Goal: Contribute content: Contribute content

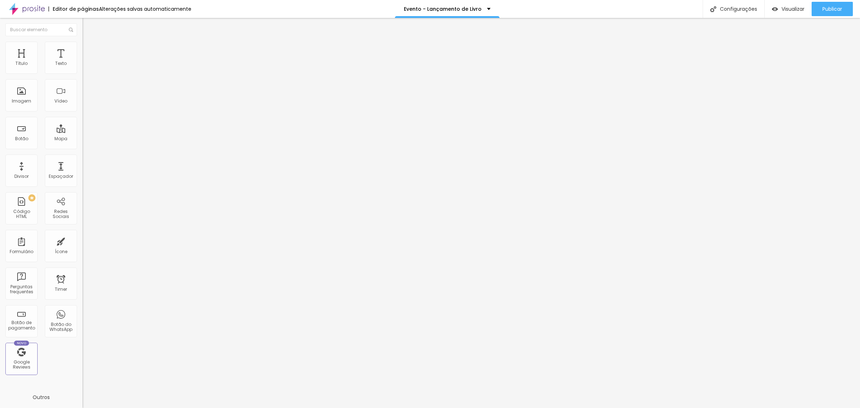
click at [82, 62] on span "Trocar imagem" at bounding box center [101, 59] width 39 height 6
click at [82, 176] on input "0" at bounding box center [97, 180] width 31 height 8
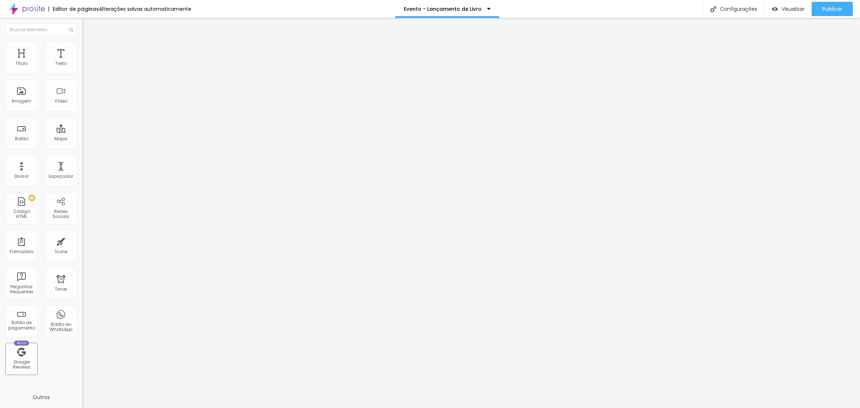
click at [82, 176] on input "0" at bounding box center [97, 180] width 31 height 8
drag, startPoint x: 76, startPoint y: 149, endPoint x: 64, endPoint y: 149, distance: 12.2
click at [82, 176] on input "0" at bounding box center [97, 180] width 31 height 8
type input "14"
type input "4"
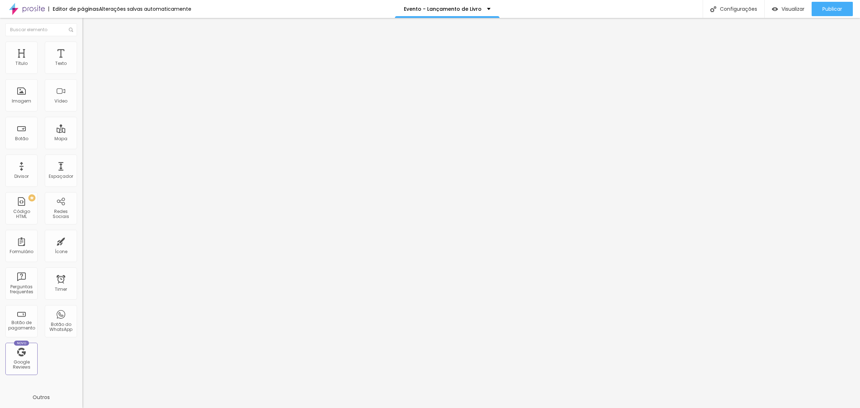
type input "40"
click at [82, 149] on div "0 Tamanho do texto" at bounding box center [123, 136] width 82 height 101
click at [82, 176] on input "0" at bounding box center [97, 180] width 31 height 8
type input "14"
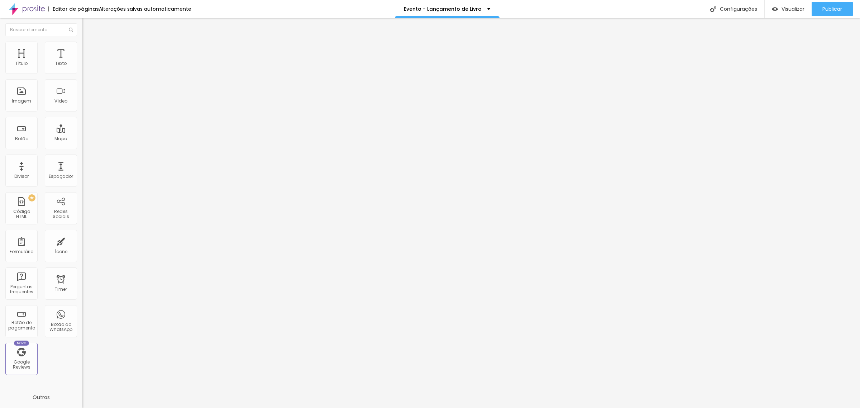
type input "4"
type input "40"
click at [82, 176] on input "0" at bounding box center [97, 180] width 31 height 8
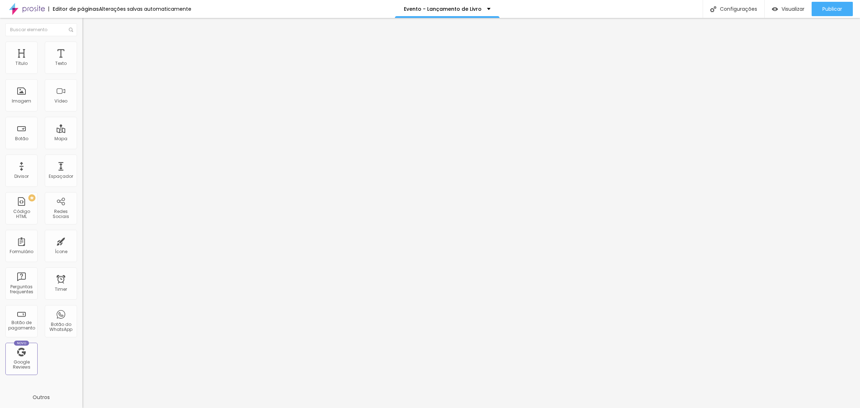
type input "14"
type input "4"
type input "40"
click at [82, 176] on input "80" at bounding box center [97, 180] width 31 height 8
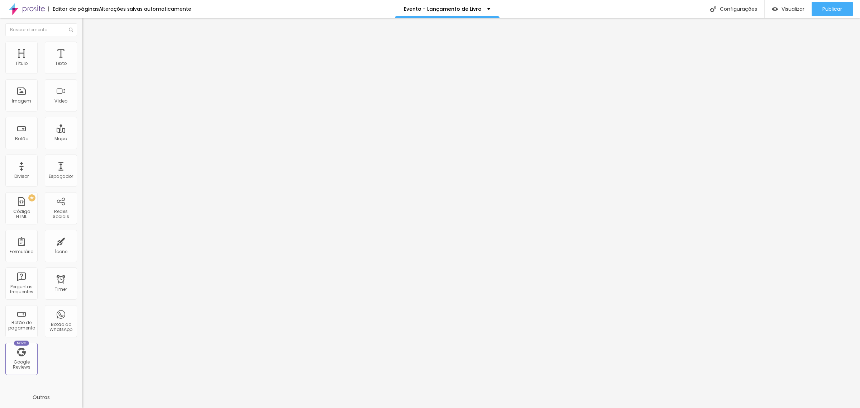
click at [82, 176] on input "80" at bounding box center [97, 180] width 31 height 8
type input "14"
type input "5"
type input "50"
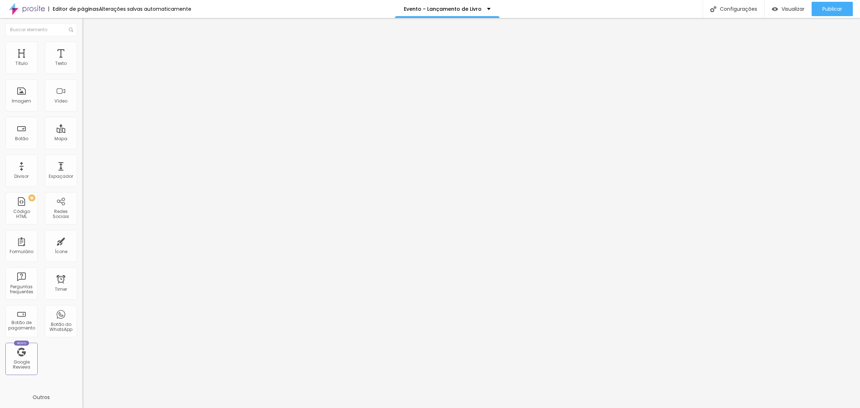
click at [82, 176] on input "80" at bounding box center [97, 180] width 31 height 8
type input "14"
type input "6"
type input "60"
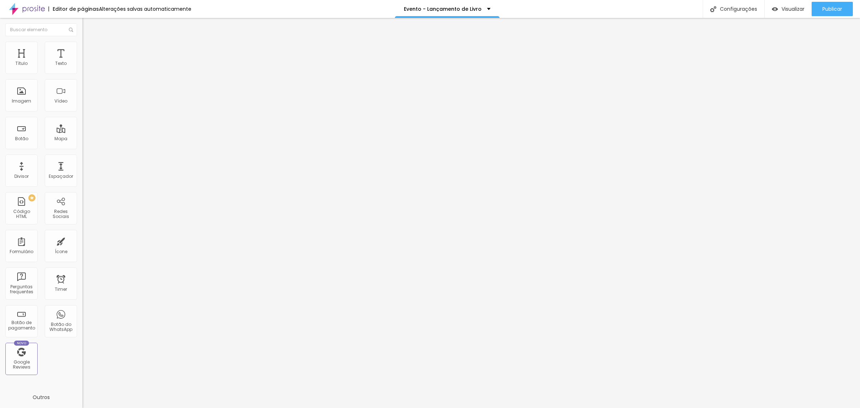
type input "60"
type input "100"
click at [82, 176] on input "100" at bounding box center [97, 180] width 31 height 8
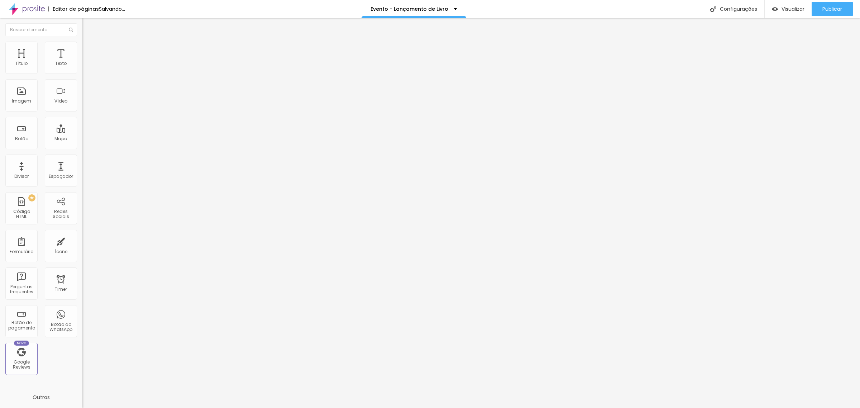
type input "14"
type input "5"
type input "50"
click at [82, 176] on input "80" at bounding box center [97, 180] width 31 height 8
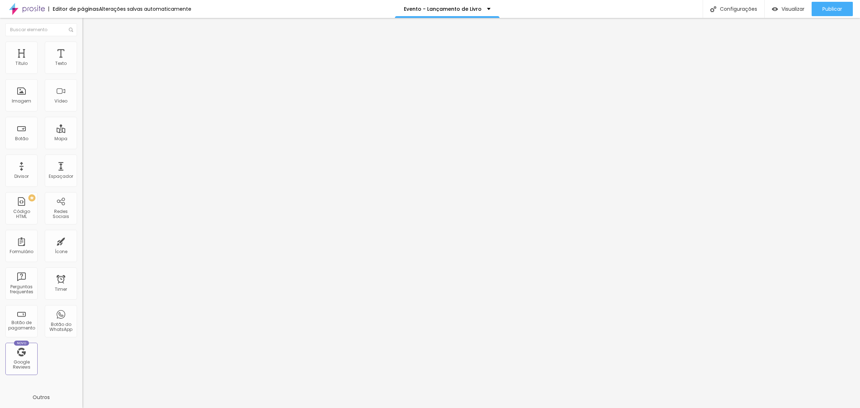
click at [82, 176] on input "80" at bounding box center [97, 180] width 31 height 8
type input "14"
type input "5"
type input "50"
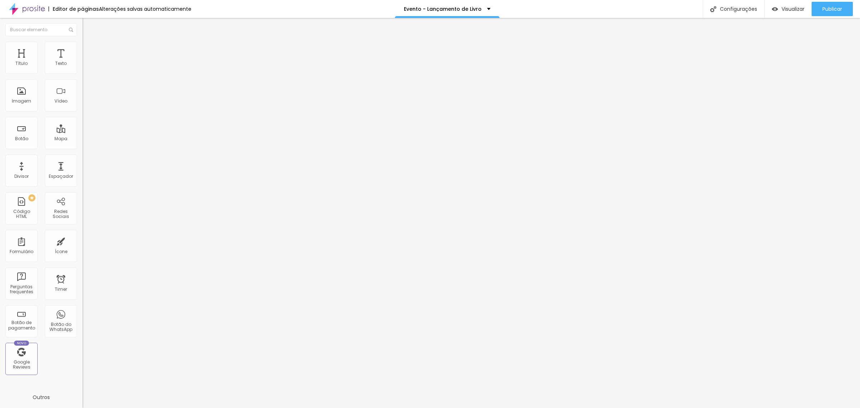
click at [82, 62] on span "Trocar imagem" at bounding box center [101, 59] width 39 height 6
click at [845, 10] on button "Publicar" at bounding box center [832, 9] width 41 height 14
click at [832, 9] on span "Publicar" at bounding box center [833, 9] width 20 height 6
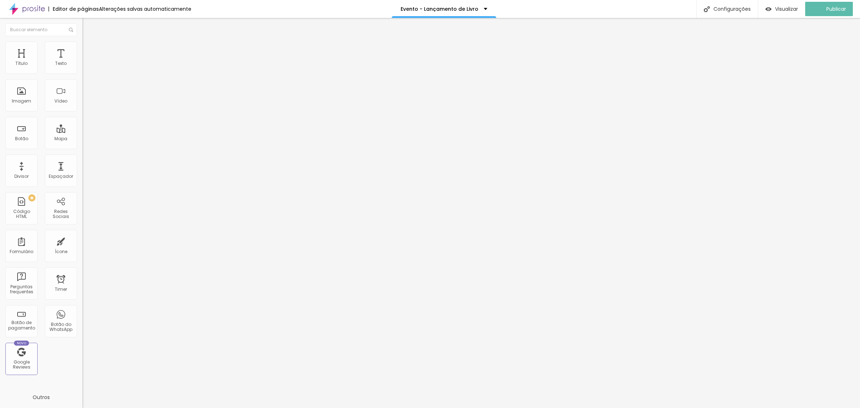
click at [82, 176] on input "40" at bounding box center [97, 180] width 31 height 8
type input "14"
type input "5"
type input "50"
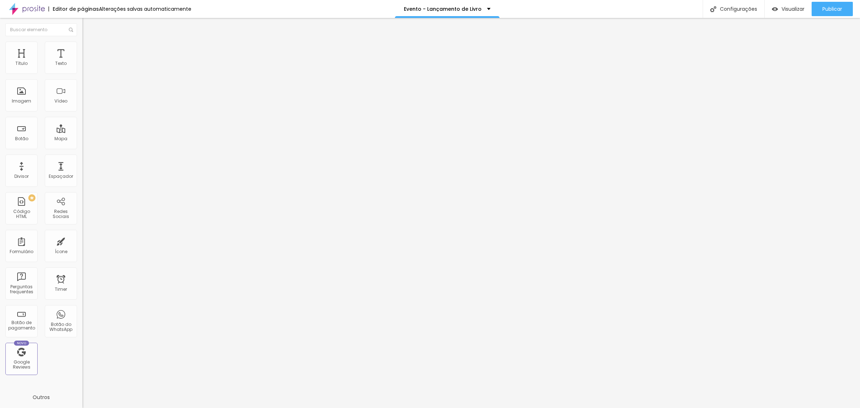
type input "50"
click at [82, 176] on input "40" at bounding box center [97, 180] width 31 height 8
type input "14"
type input "5"
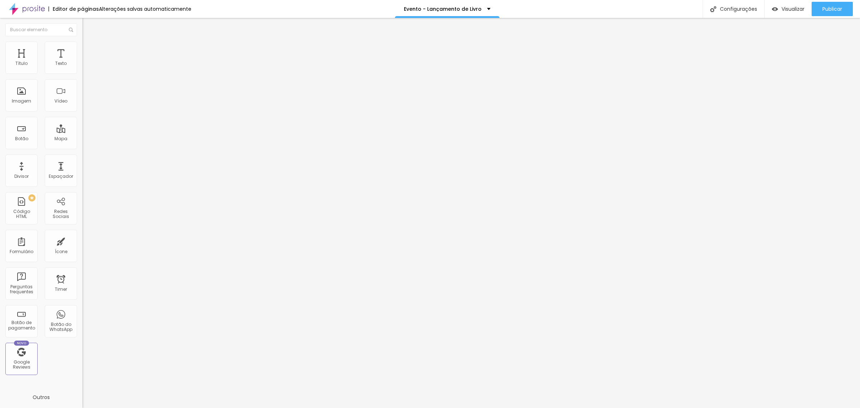
type input "50"
click at [82, 176] on input "40" at bounding box center [97, 180] width 31 height 8
type input "14"
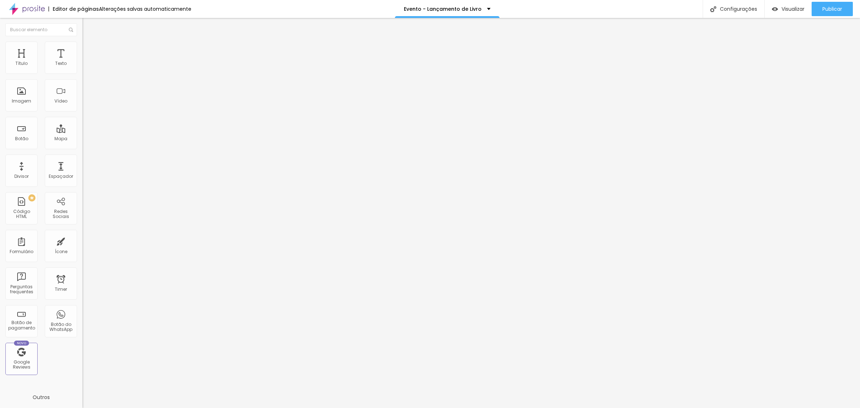
type input "5"
type input "50"
click at [82, 138] on input "16" at bounding box center [95, 142] width 27 height 8
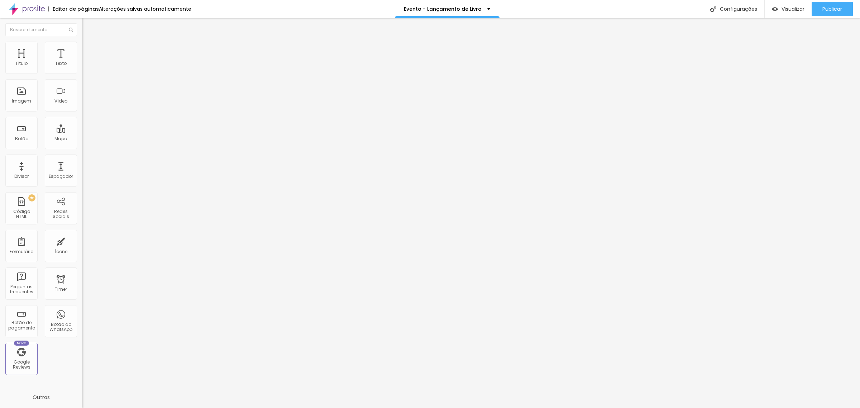
click at [82, 138] on input "16" at bounding box center [95, 142] width 27 height 8
type input "8"
type input "2"
type input "20"
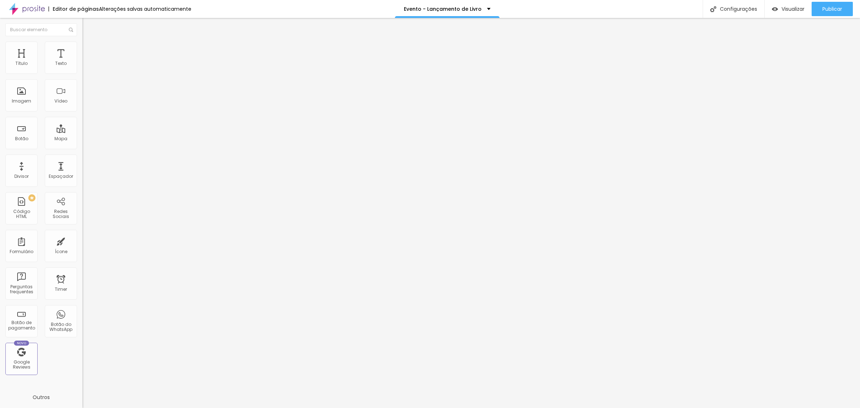
click at [82, 138] on input "16" at bounding box center [95, 142] width 27 height 8
type input "8"
type input "2"
type input "20"
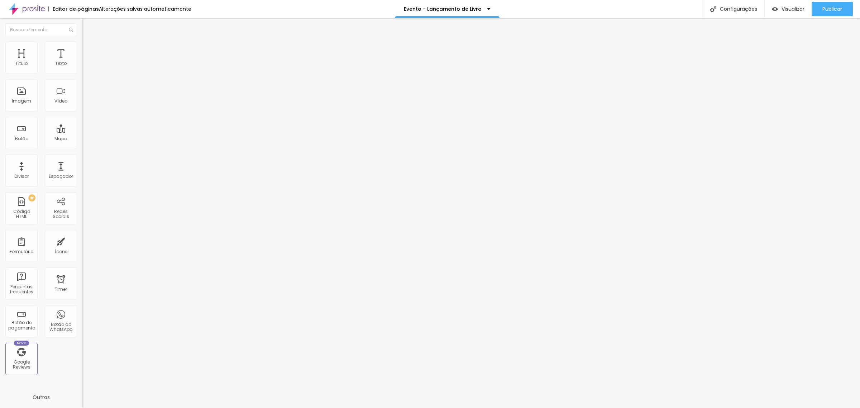
type input "20"
click at [82, 138] on input "16" at bounding box center [95, 142] width 27 height 8
type input "8"
type input "2"
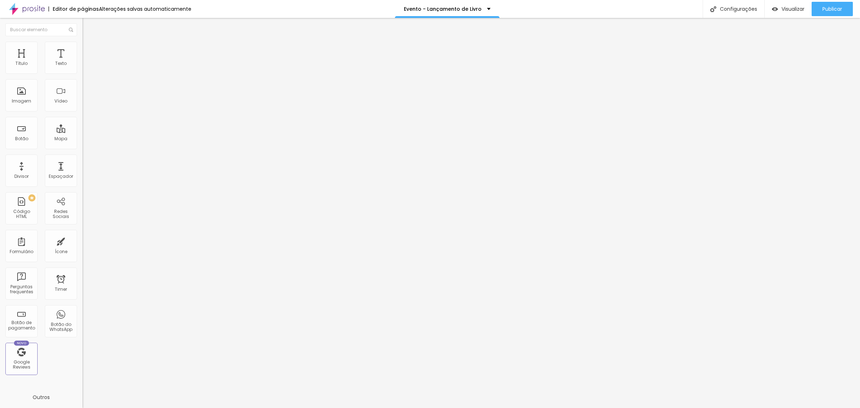
type input "20"
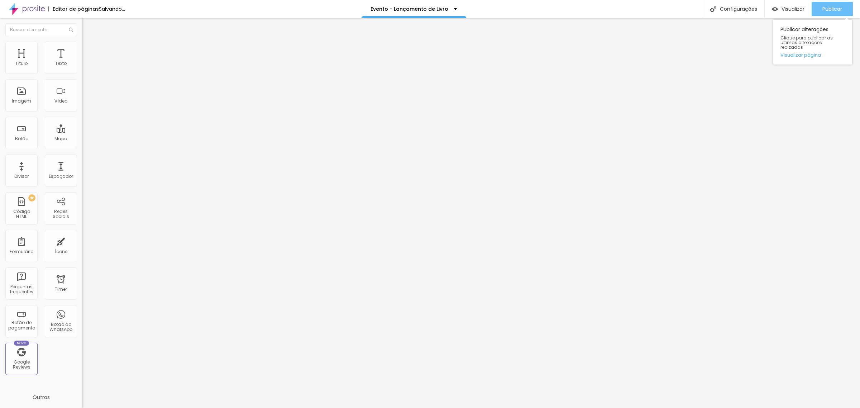
click at [827, 8] on span "Publicar" at bounding box center [833, 9] width 20 height 6
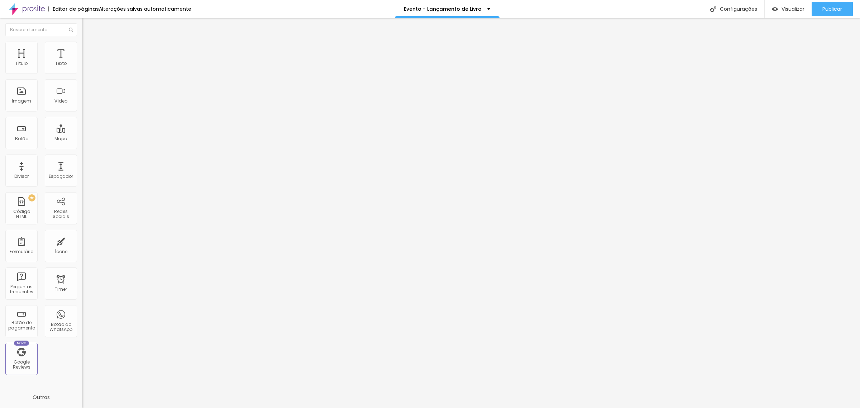
click at [82, 62] on span "Trocar imagem" at bounding box center [101, 59] width 39 height 6
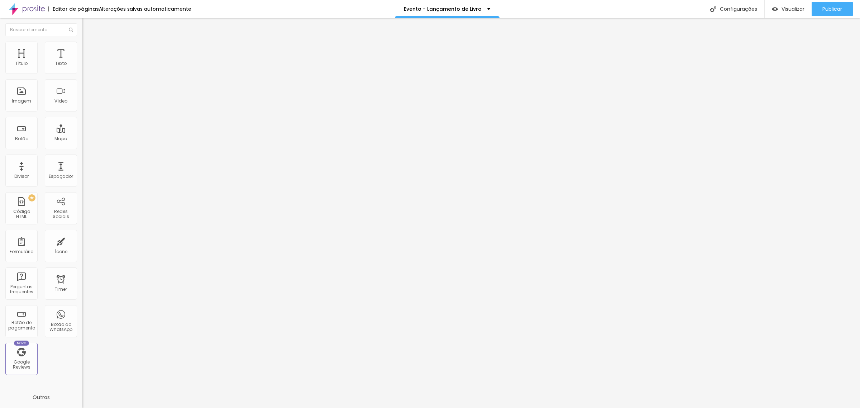
click at [82, 62] on span "Trocar imagem" at bounding box center [101, 59] width 39 height 6
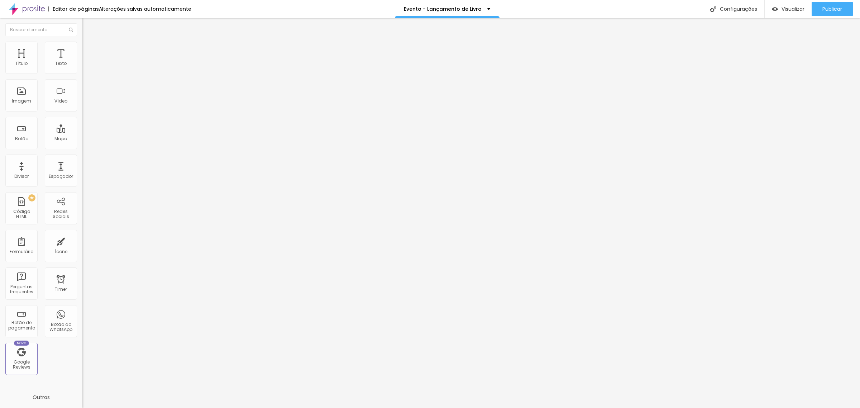
click at [82, 62] on span "Trocar imagem" at bounding box center [101, 59] width 39 height 6
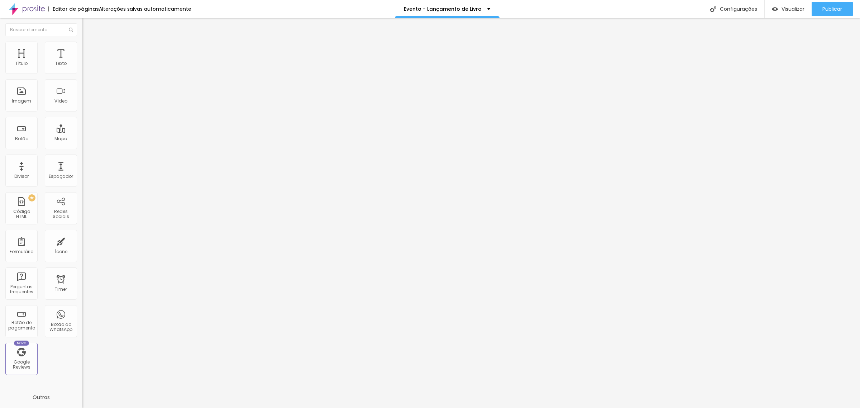
click at [82, 62] on span "Trocar imagem" at bounding box center [101, 59] width 39 height 6
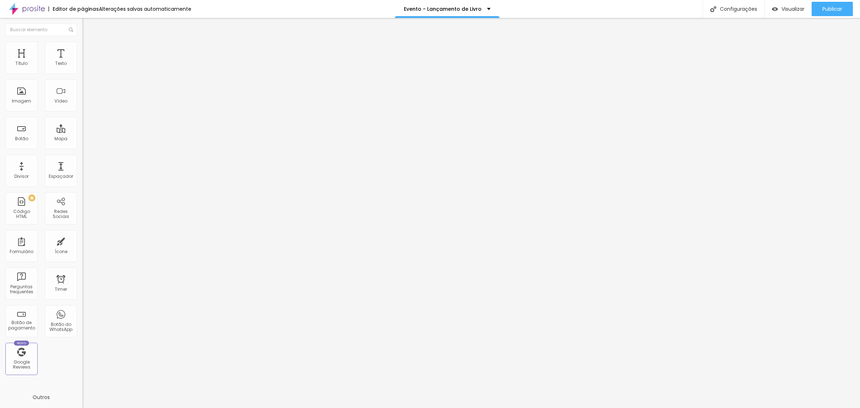
scroll to position [210, 0]
click at [82, 62] on span "Trocar imagem" at bounding box center [101, 59] width 39 height 6
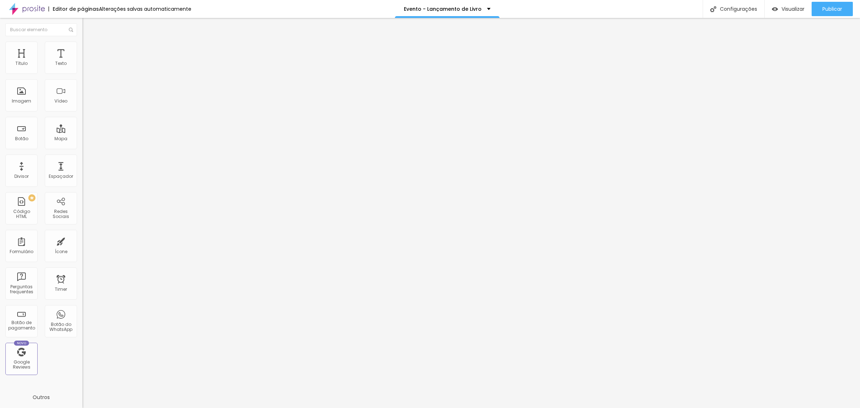
click at [82, 62] on span "Trocar imagem" at bounding box center [101, 59] width 39 height 6
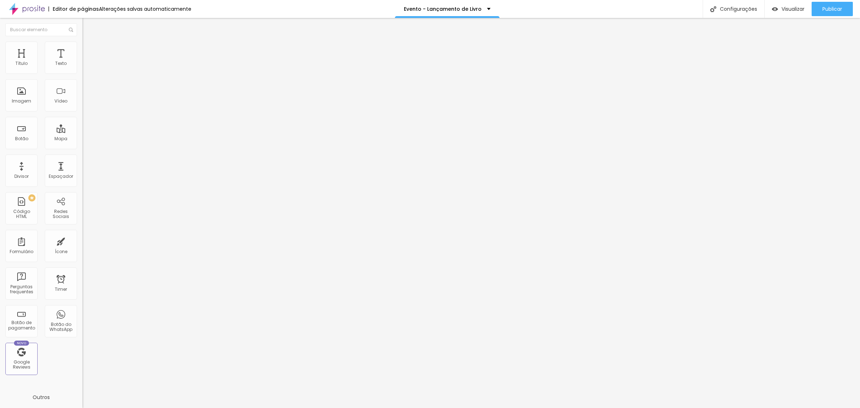
click at [82, 62] on span "Trocar imagem" at bounding box center [101, 59] width 39 height 6
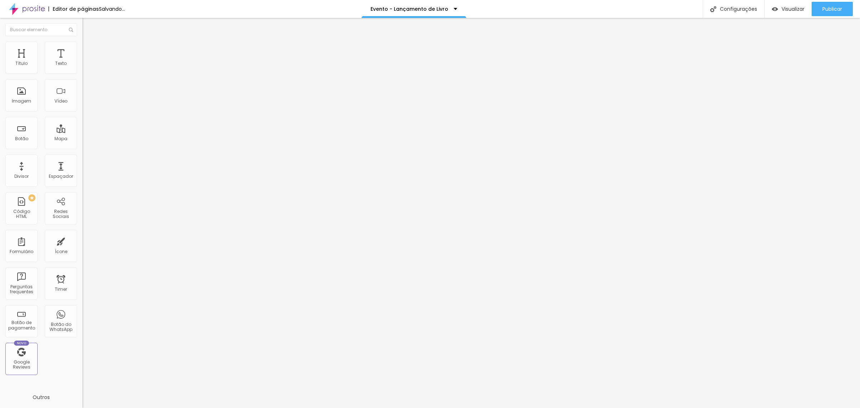
click at [82, 61] on div "Trocar imagem" at bounding box center [123, 58] width 82 height 5
click at [82, 62] on span "Trocar imagem" at bounding box center [101, 59] width 39 height 6
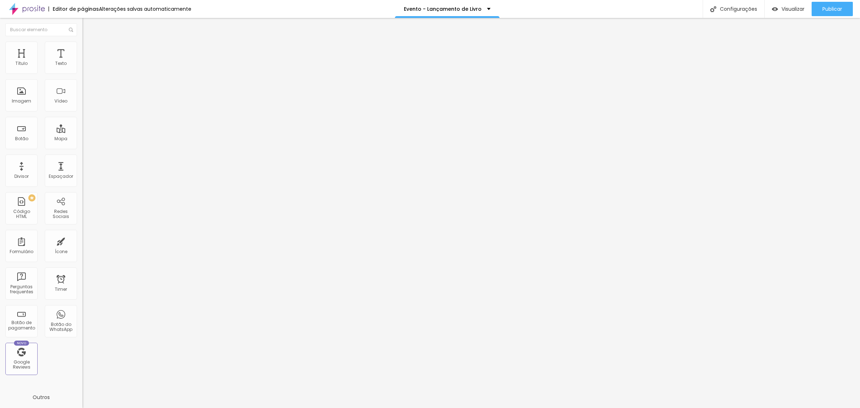
click at [82, 62] on span "Trocar imagem" at bounding box center [101, 59] width 39 height 6
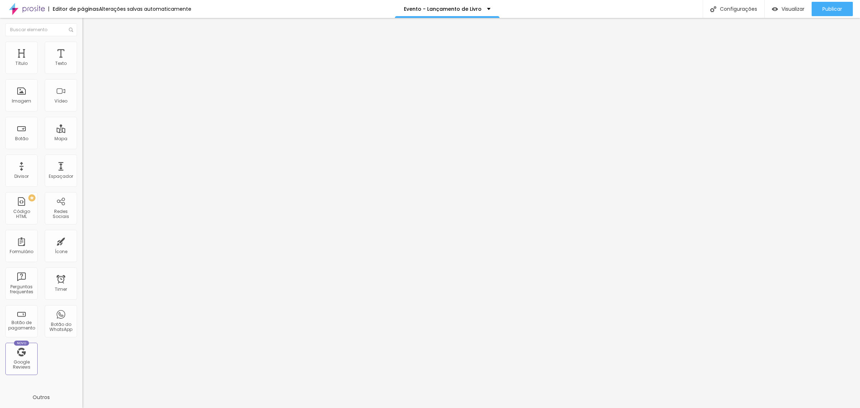
click at [82, 62] on span "Trocar imagem" at bounding box center [101, 59] width 39 height 6
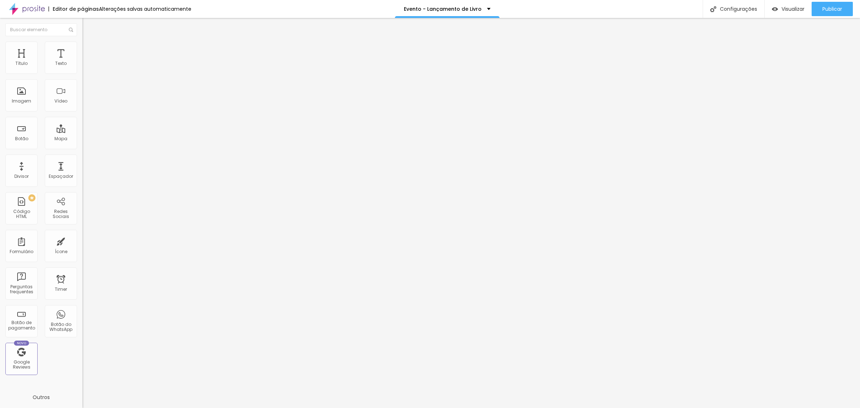
click at [82, 62] on span "Trocar imagem" at bounding box center [101, 59] width 39 height 6
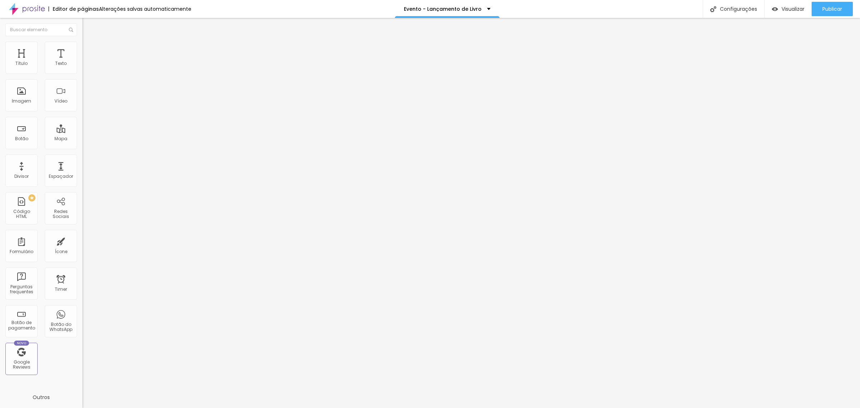
click at [82, 62] on span "Trocar imagem" at bounding box center [101, 59] width 39 height 6
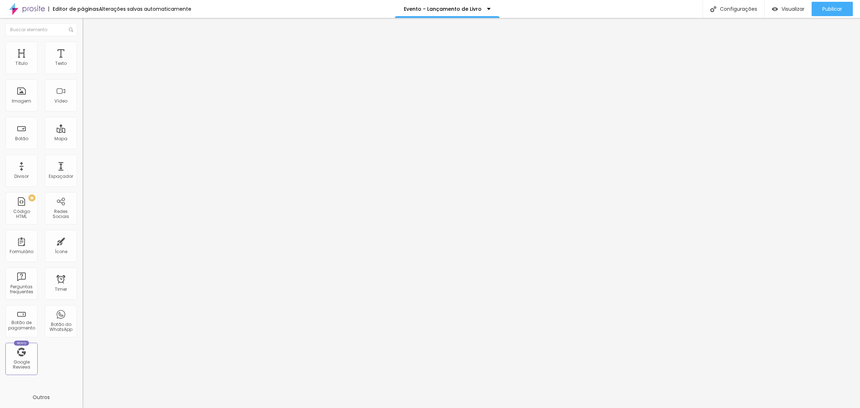
scroll to position [448, 0]
drag, startPoint x: 33, startPoint y: 96, endPoint x: 31, endPoint y: 101, distance: 4.9
click at [82, 61] on div "Trocar imagem" at bounding box center [123, 58] width 82 height 5
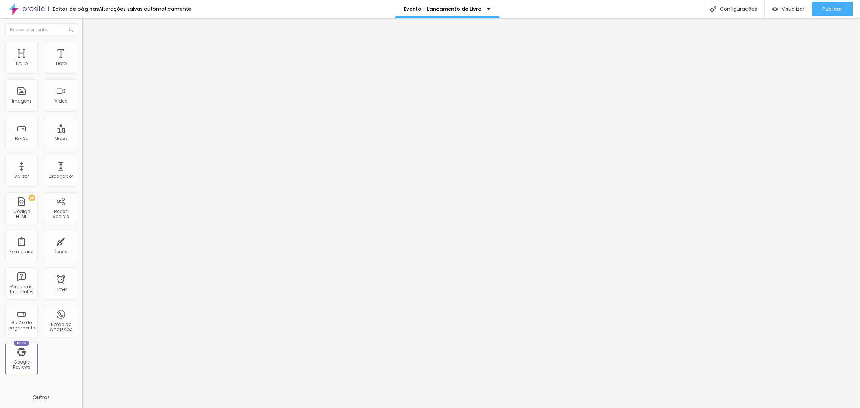
click at [82, 62] on span "Trocar imagem" at bounding box center [101, 59] width 39 height 6
click at [828, 6] on span "Publicar" at bounding box center [833, 9] width 20 height 6
click at [786, 9] on span "Visualizar" at bounding box center [786, 9] width 23 height 6
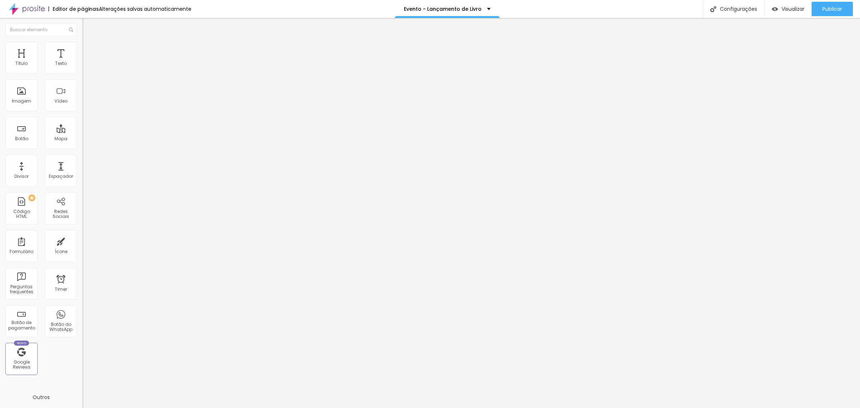
click at [82, 48] on li "Avançado" at bounding box center [123, 45] width 82 height 7
click at [89, 42] on span "Estilo" at bounding box center [94, 39] width 11 height 6
click at [825, 14] on div "Publicar" at bounding box center [833, 9] width 20 height 14
click at [82, 68] on span "Titulo 2" at bounding box center [93, 63] width 23 height 9
click at [82, 62] on span "Titulo 1" at bounding box center [93, 57] width 23 height 10
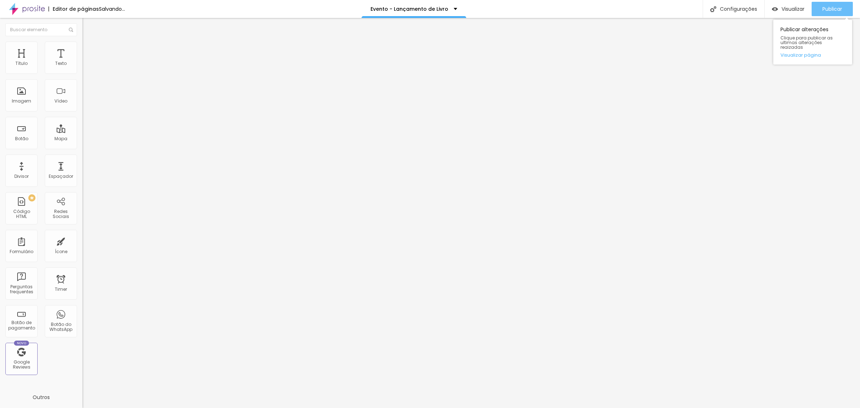
click at [828, 8] on span "Publicar" at bounding box center [833, 9] width 20 height 6
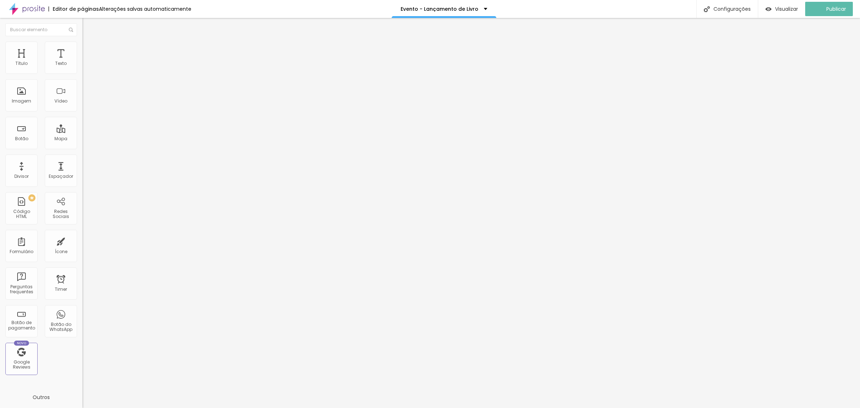
click at [82, 67] on span "Titulo 2" at bounding box center [93, 64] width 23 height 6
click at [82, 61] on span "Titulo 1" at bounding box center [93, 57] width 23 height 6
click at [823, 10] on span "Publicar" at bounding box center [833, 9] width 20 height 6
click at [82, 176] on input "50" at bounding box center [97, 180] width 31 height 8
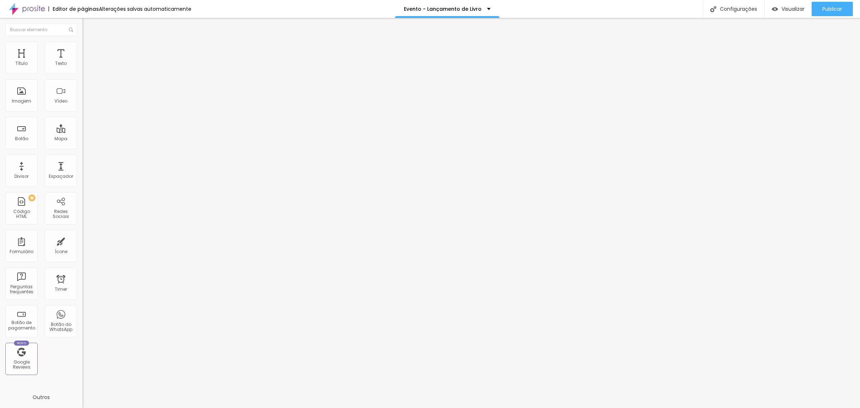
type input "14"
type input "4"
type input "40"
click at [82, 176] on input "50" at bounding box center [97, 180] width 31 height 8
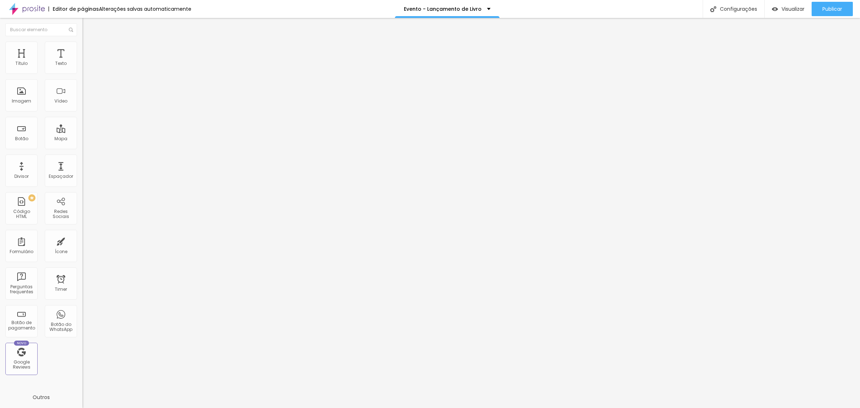
click at [82, 176] on input "50" at bounding box center [97, 180] width 31 height 8
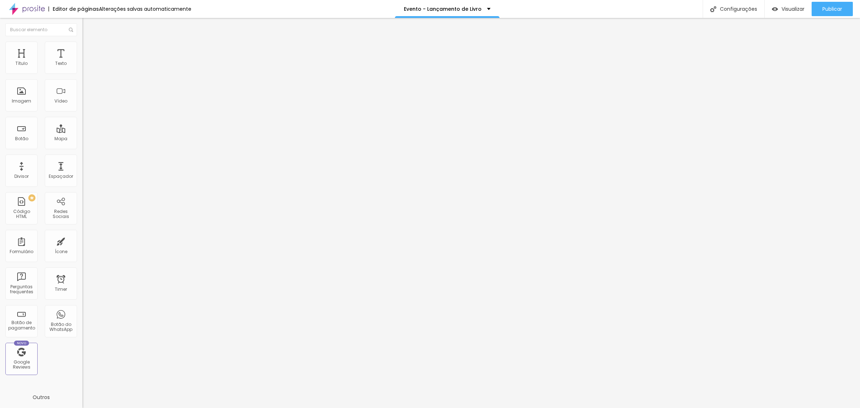
click at [82, 176] on input "50" at bounding box center [97, 180] width 31 height 8
type input "14"
type input "4"
type input "40"
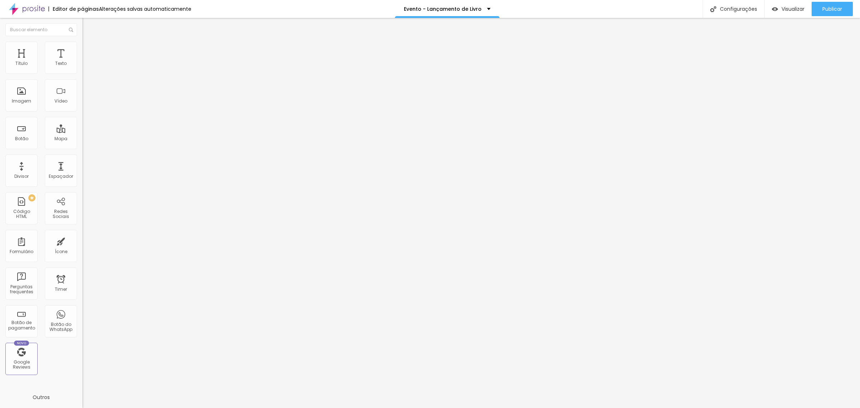
click at [82, 176] on input "50" at bounding box center [97, 180] width 31 height 8
type input "14"
type input "4"
type input "40"
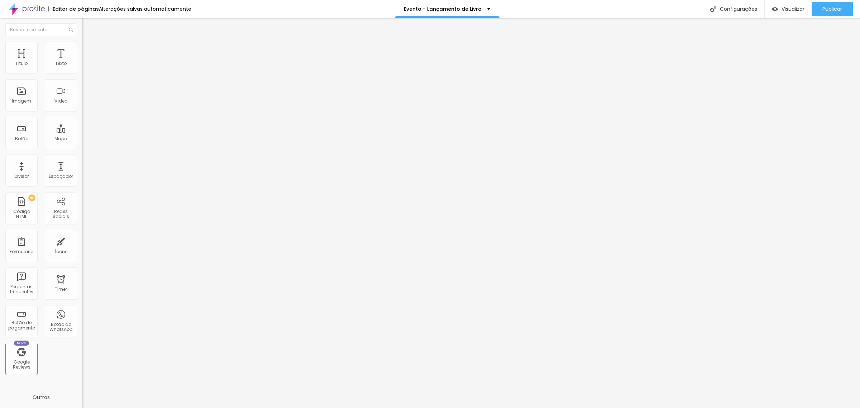
type input "40"
click at [82, 176] on input "50" at bounding box center [97, 180] width 31 height 8
type input "14"
type input "6"
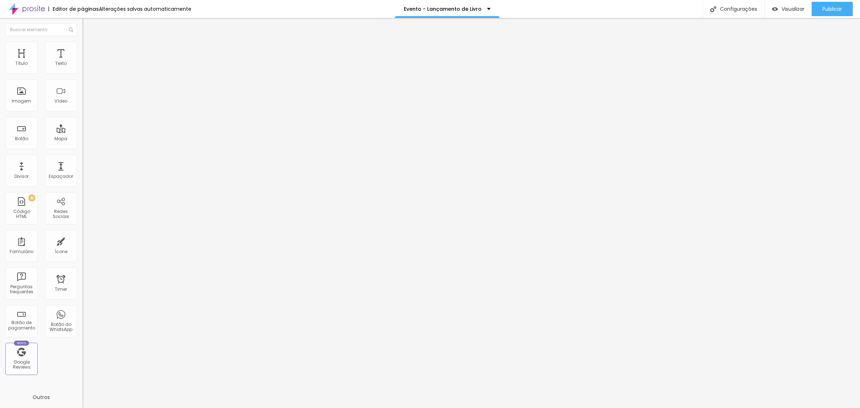
type input "60"
click at [82, 176] on input "50" at bounding box center [97, 180] width 31 height 8
click at [82, 149] on div "50 Tamanho do texto" at bounding box center [123, 136] width 82 height 101
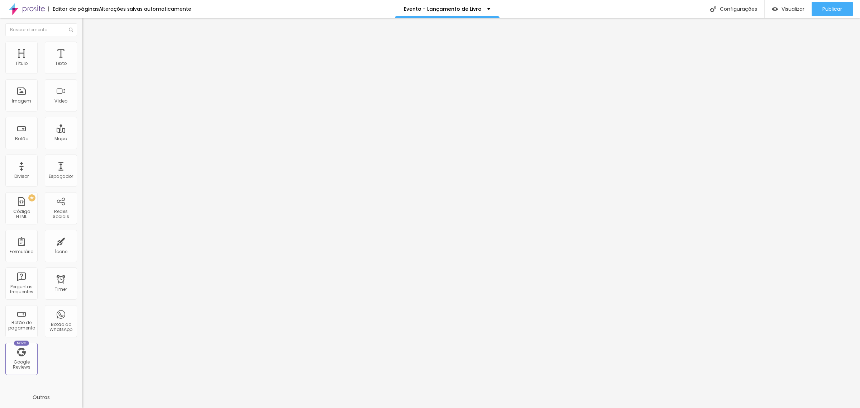
click at [82, 151] on div "50 Tamanho do texto" at bounding box center [123, 136] width 82 height 101
click at [82, 176] on input "50" at bounding box center [97, 180] width 31 height 8
type input "14"
type input "6"
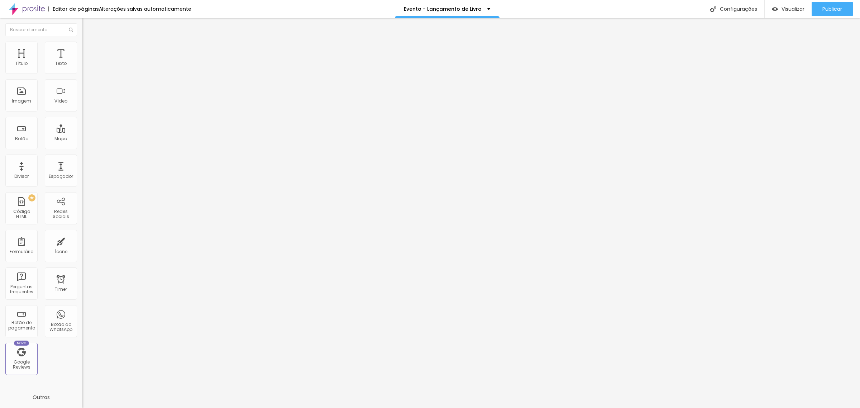
type input "60"
click at [82, 176] on input "50" at bounding box center [97, 180] width 31 height 8
type input "14"
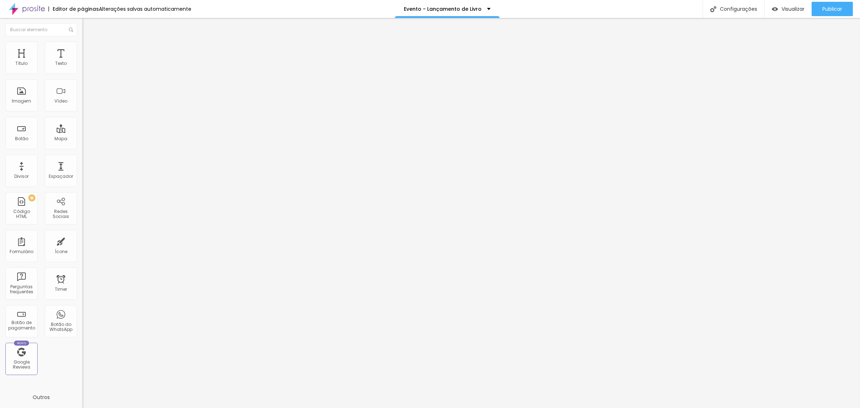
type input "60"
click at [830, 11] on span "Publicar" at bounding box center [833, 9] width 20 height 6
click at [845, 11] on button "Publicar" at bounding box center [832, 9] width 41 height 14
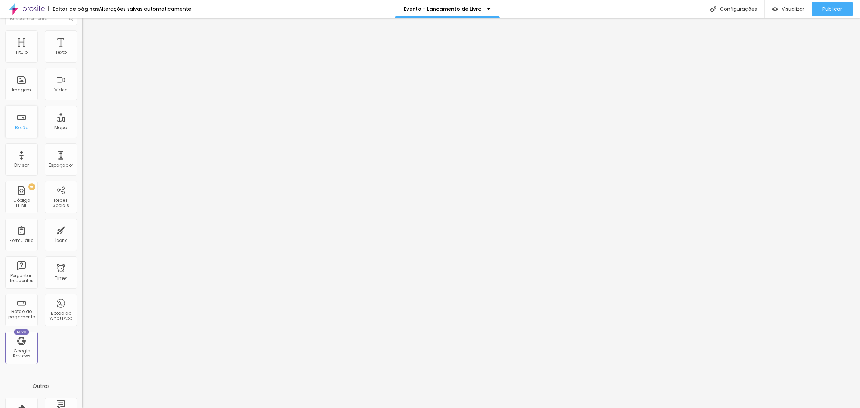
scroll to position [0, 0]
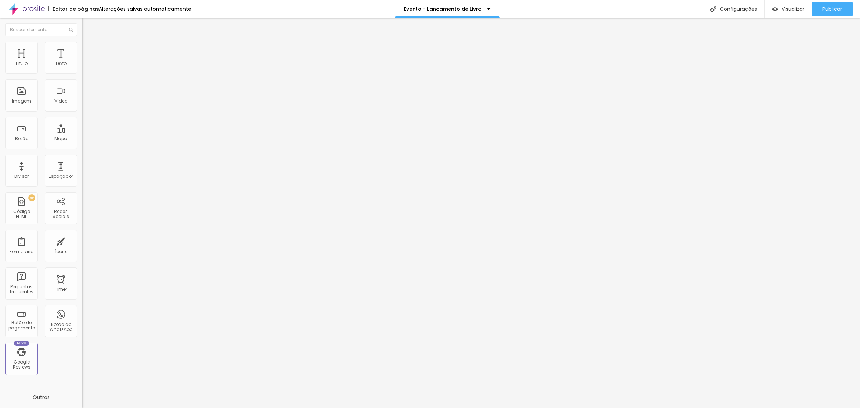
click at [82, 49] on li "Avançado" at bounding box center [123, 45] width 82 height 7
click at [82, 42] on li "Estilo" at bounding box center [123, 37] width 82 height 7
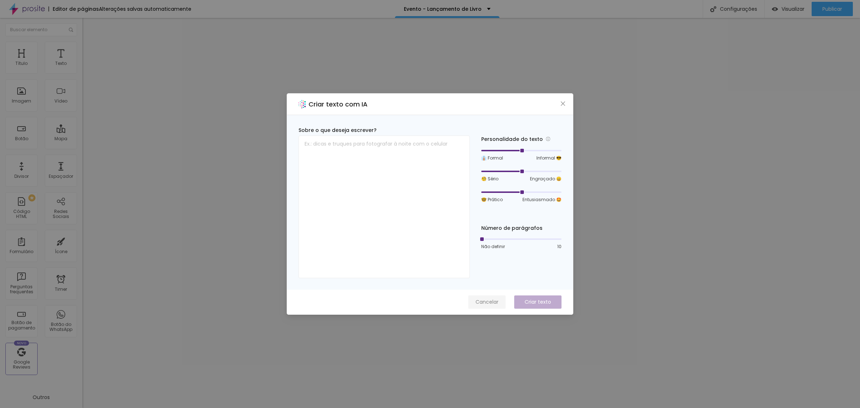
click at [491, 300] on span "Cancelar" at bounding box center [487, 302] width 23 height 8
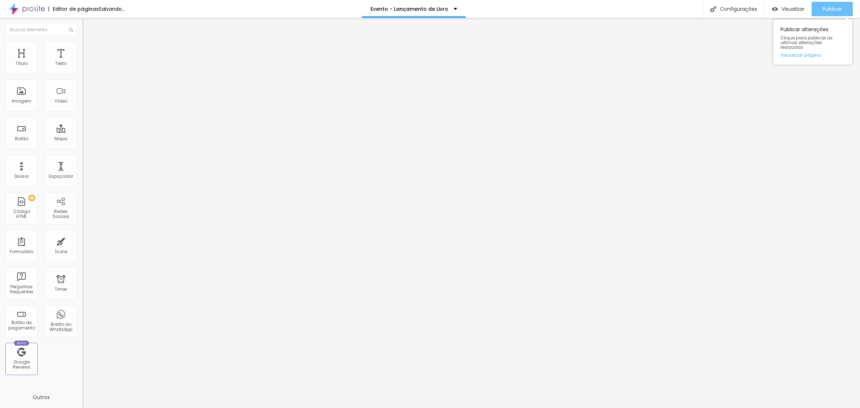
click at [830, 8] on span "Publicar" at bounding box center [833, 9] width 20 height 6
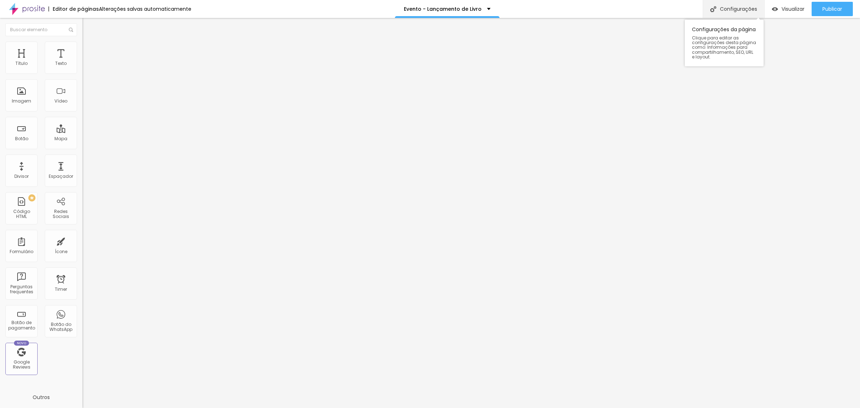
click at [719, 8] on div "Configurações" at bounding box center [734, 9] width 62 height 18
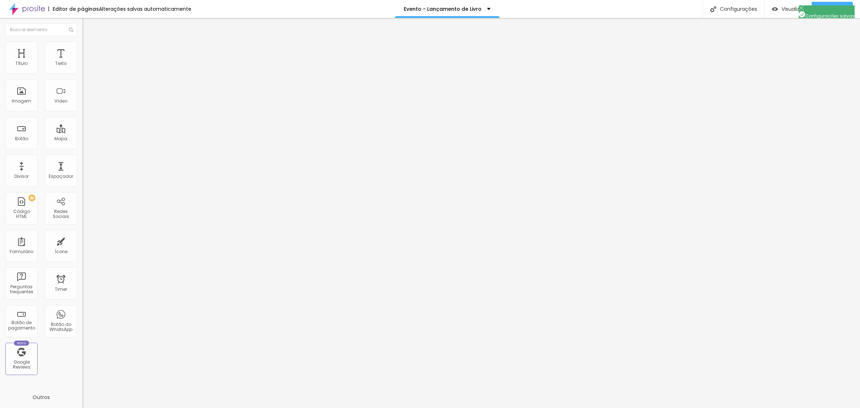
click at [556, 407] on div at bounding box center [430, 415] width 860 height 6
click at [824, 12] on span "Publicar" at bounding box center [833, 9] width 20 height 6
